Goal: Task Accomplishment & Management: Use online tool/utility

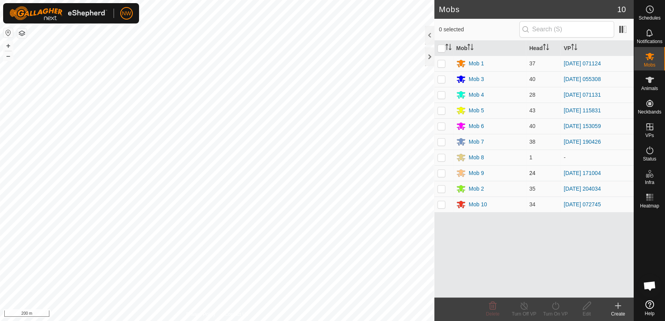
click at [444, 172] on p-checkbox at bounding box center [441, 173] width 8 height 6
checkbox input "true"
click at [522, 304] on icon at bounding box center [524, 305] width 10 height 9
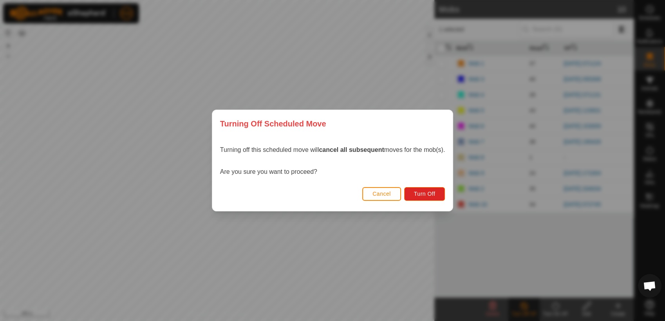
click at [410, 186] on div "Cancel Turn Off" at bounding box center [332, 197] width 240 height 27
click at [410, 193] on button "Turn Off" at bounding box center [424, 194] width 41 height 14
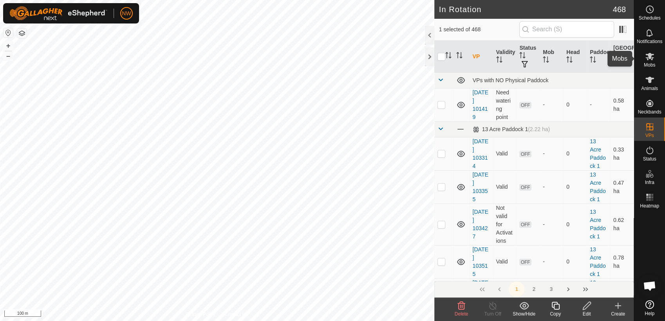
click at [651, 60] on icon at bounding box center [649, 56] width 9 height 7
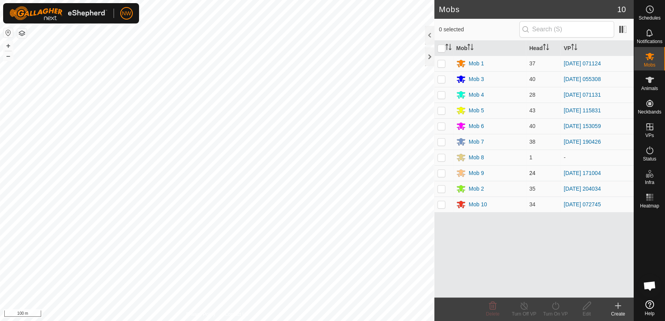
click at [443, 173] on p-checkbox at bounding box center [441, 173] width 8 height 6
checkbox input "true"
click at [555, 307] on icon at bounding box center [556, 305] width 10 height 9
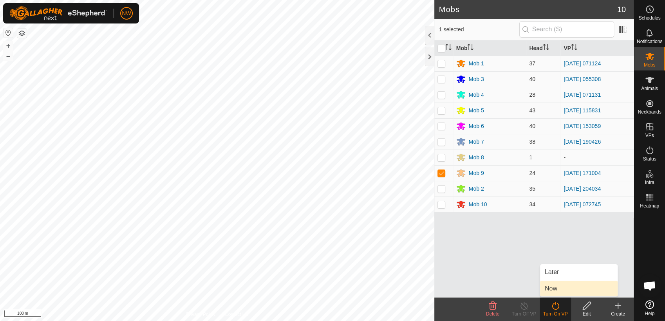
click at [555, 288] on link "Now" at bounding box center [579, 289] width 78 height 16
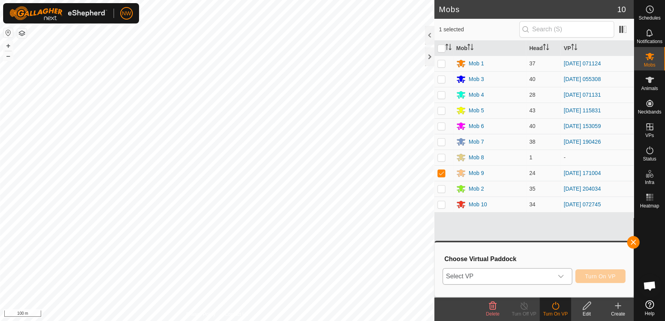
click at [564, 276] on icon "dropdown trigger" at bounding box center [560, 276] width 5 height 3
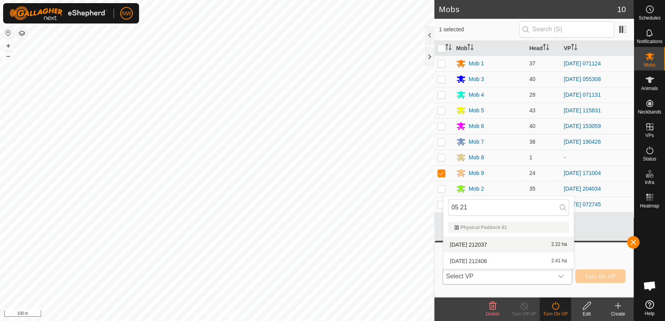
type input "05 21"
click at [478, 241] on li "[DATE] 212037 2.22 ha" at bounding box center [508, 245] width 130 height 16
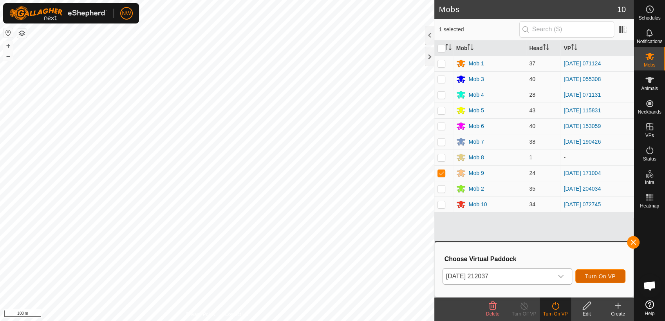
click at [605, 273] on span "Turn On VP" at bounding box center [600, 276] width 31 height 6
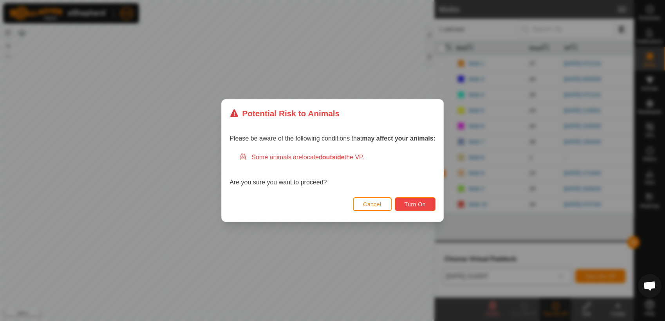
click at [417, 199] on button "Turn On" at bounding box center [415, 204] width 41 height 14
